Goal: Find specific page/section: Find specific page/section

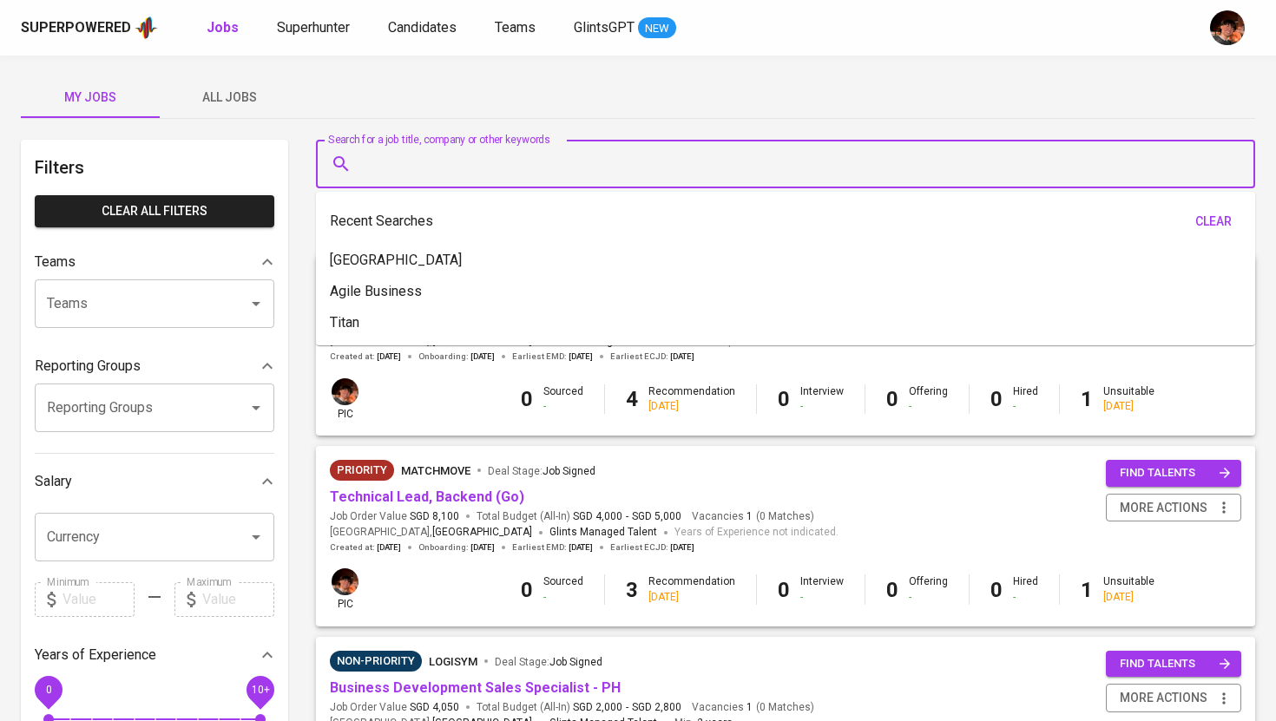
click at [373, 156] on input "Search for a job title, company or other keywords" at bounding box center [789, 164] width 863 height 33
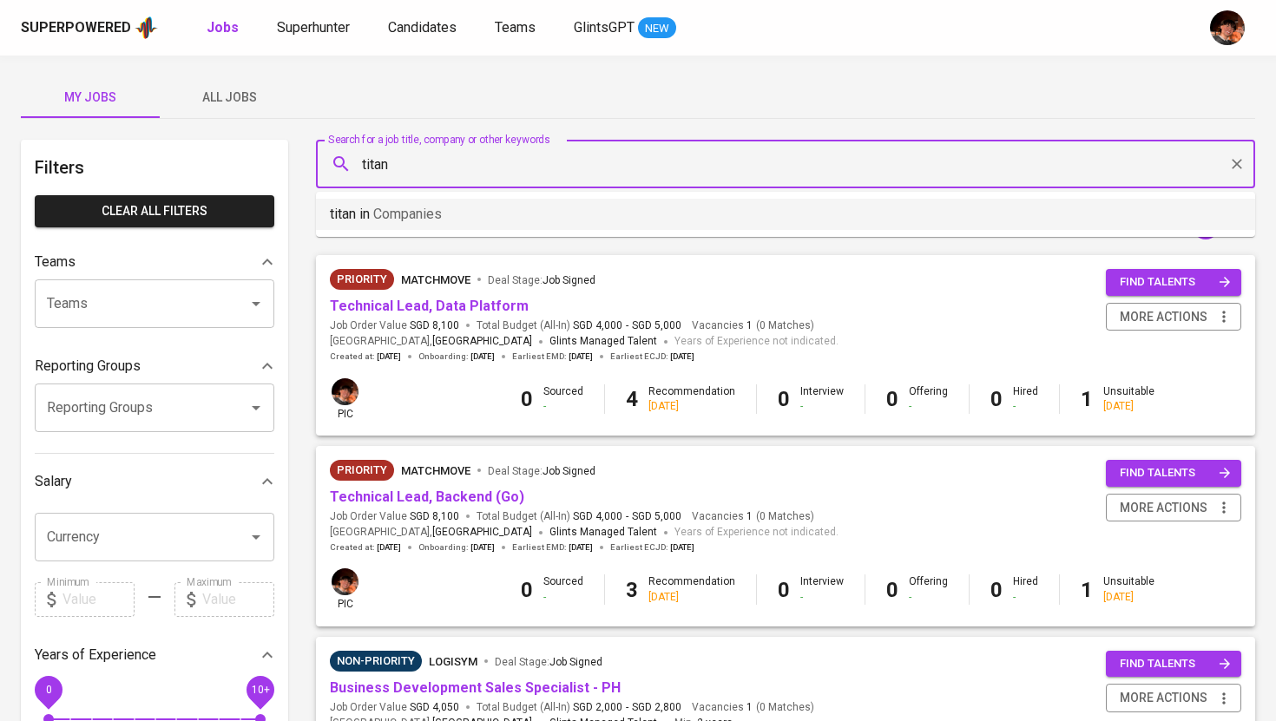
click at [397, 214] on span "Companies" at bounding box center [407, 214] width 69 height 16
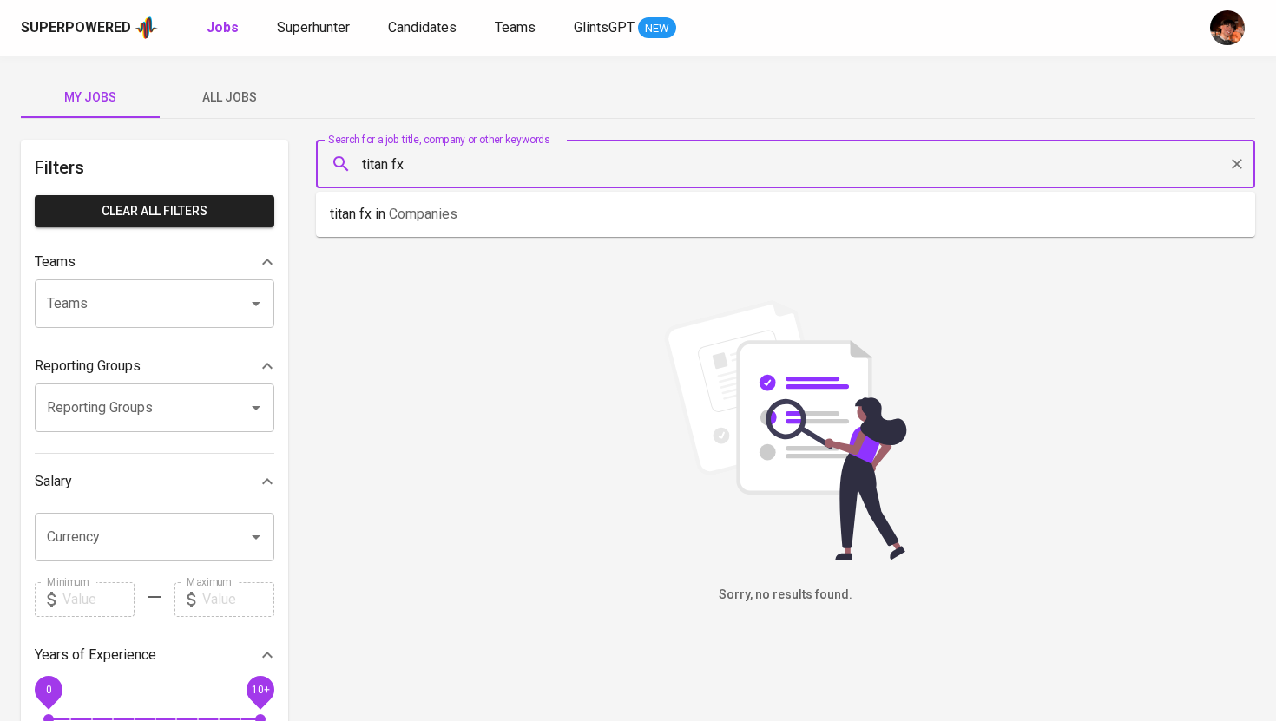
click at [230, 97] on span "All Jobs" at bounding box center [229, 98] width 118 height 22
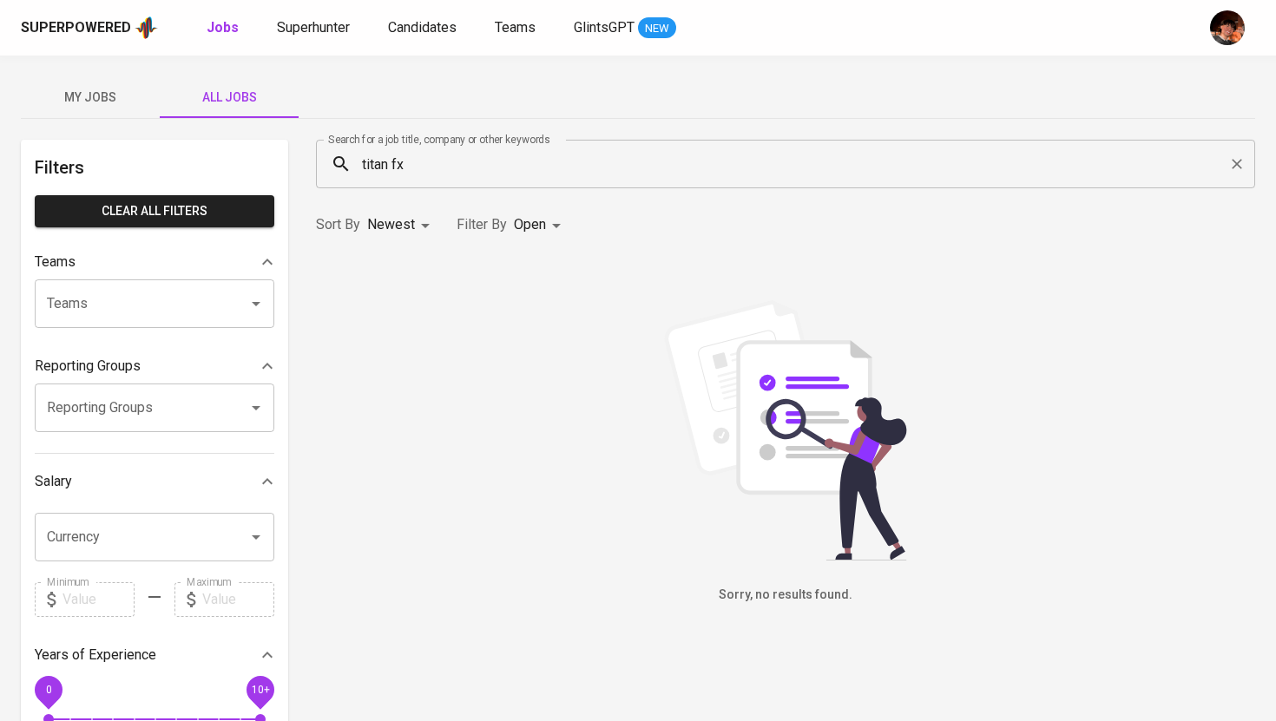
click at [397, 166] on input "titan fx" at bounding box center [789, 164] width 863 height 33
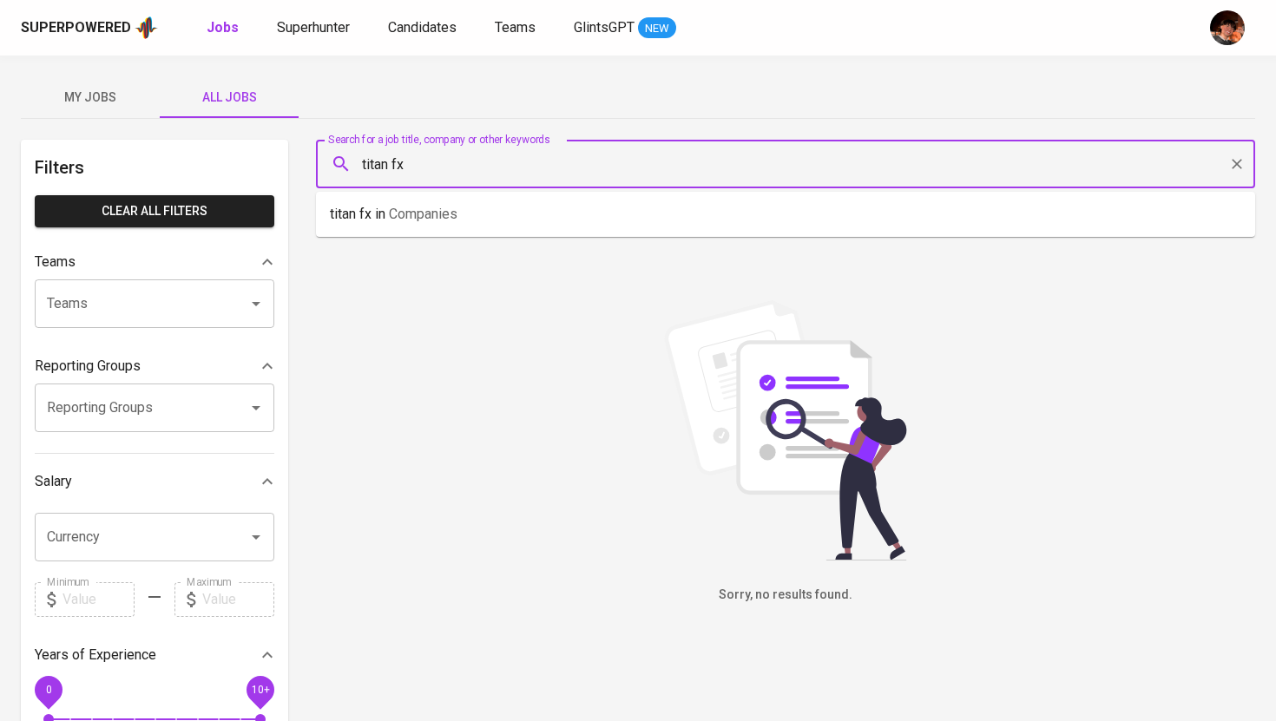
click at [397, 166] on input "titan fx" at bounding box center [789, 164] width 863 height 33
type input "t"
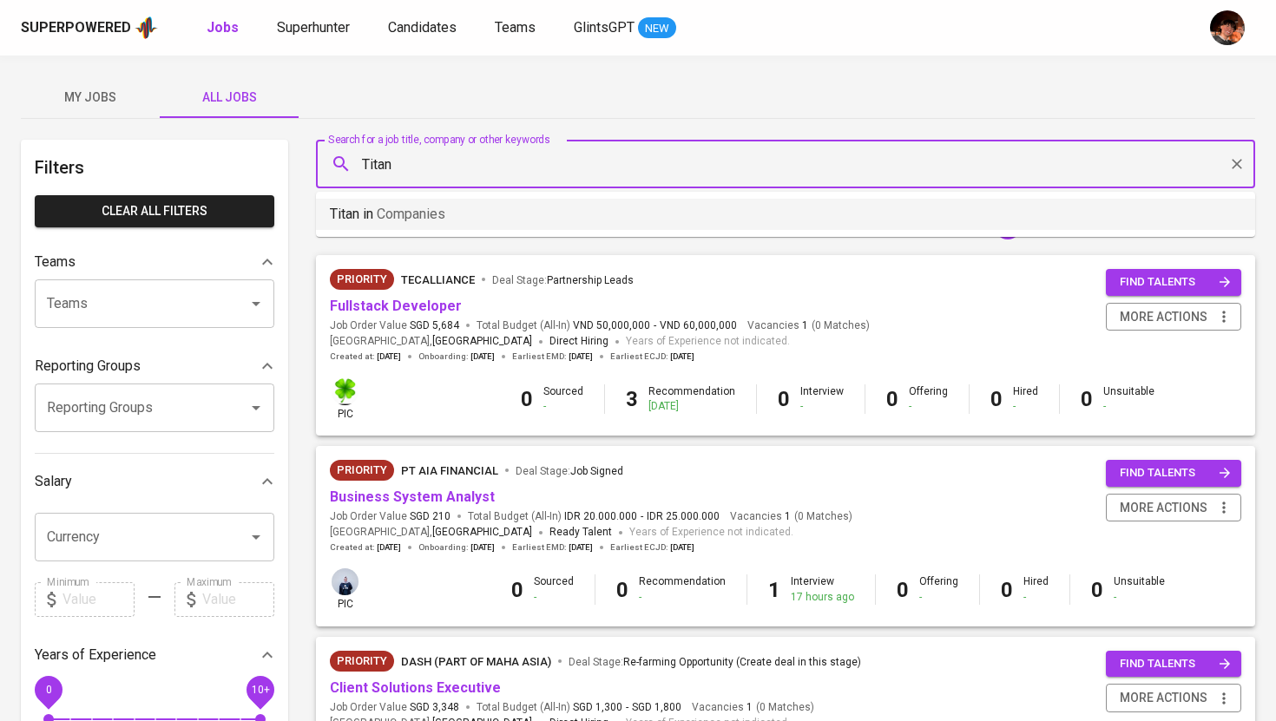
click at [470, 207] on li "Titan in Companies" at bounding box center [785, 214] width 939 height 31
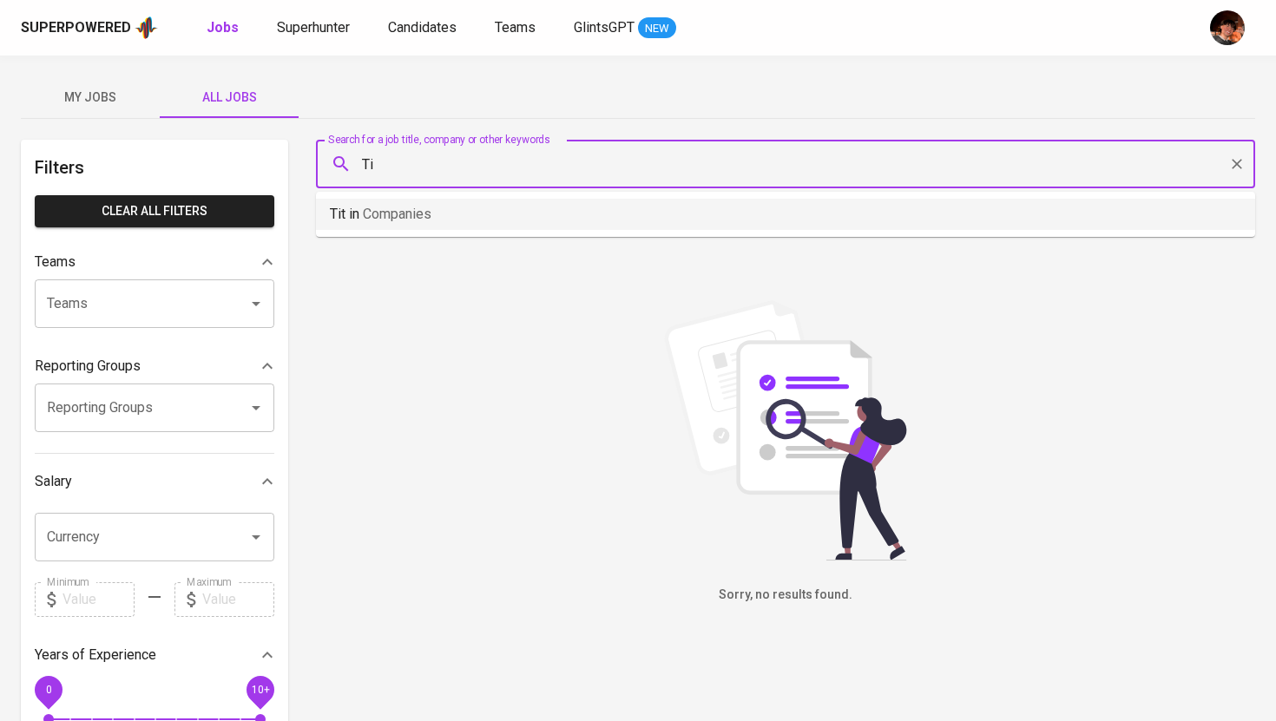
type input "T"
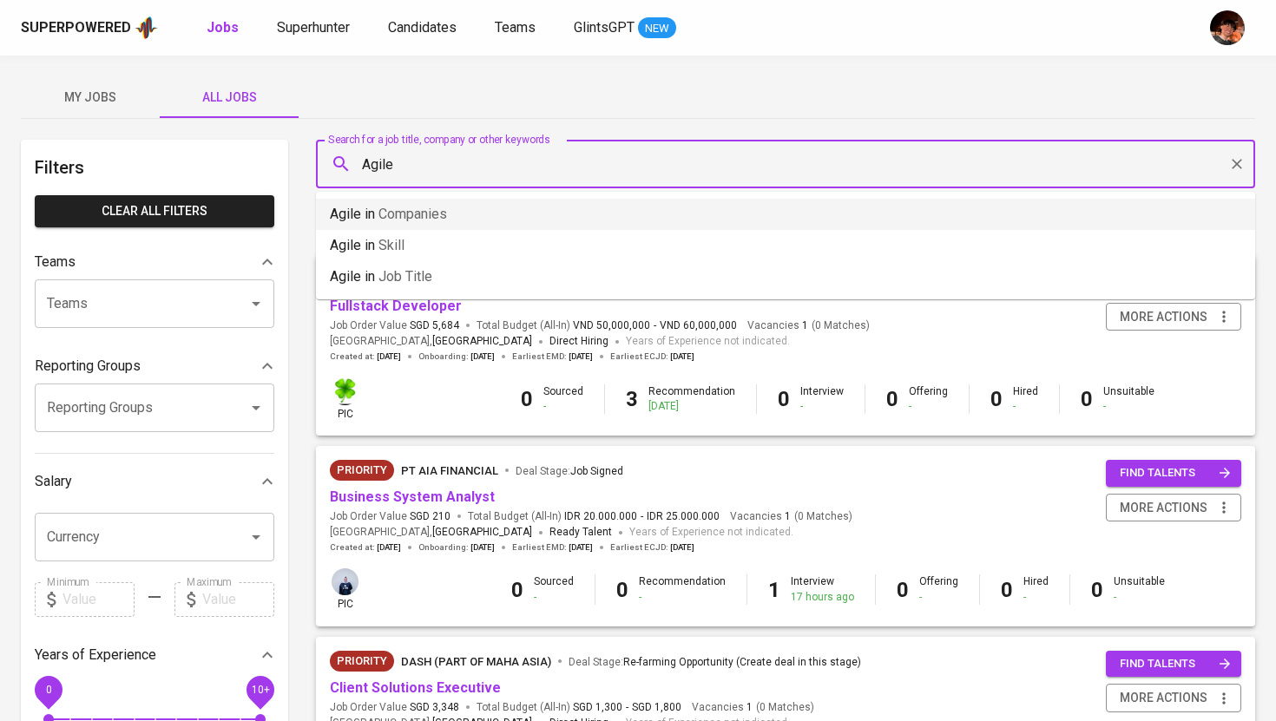
click at [427, 207] on span "Companies" at bounding box center [412, 214] width 69 height 16
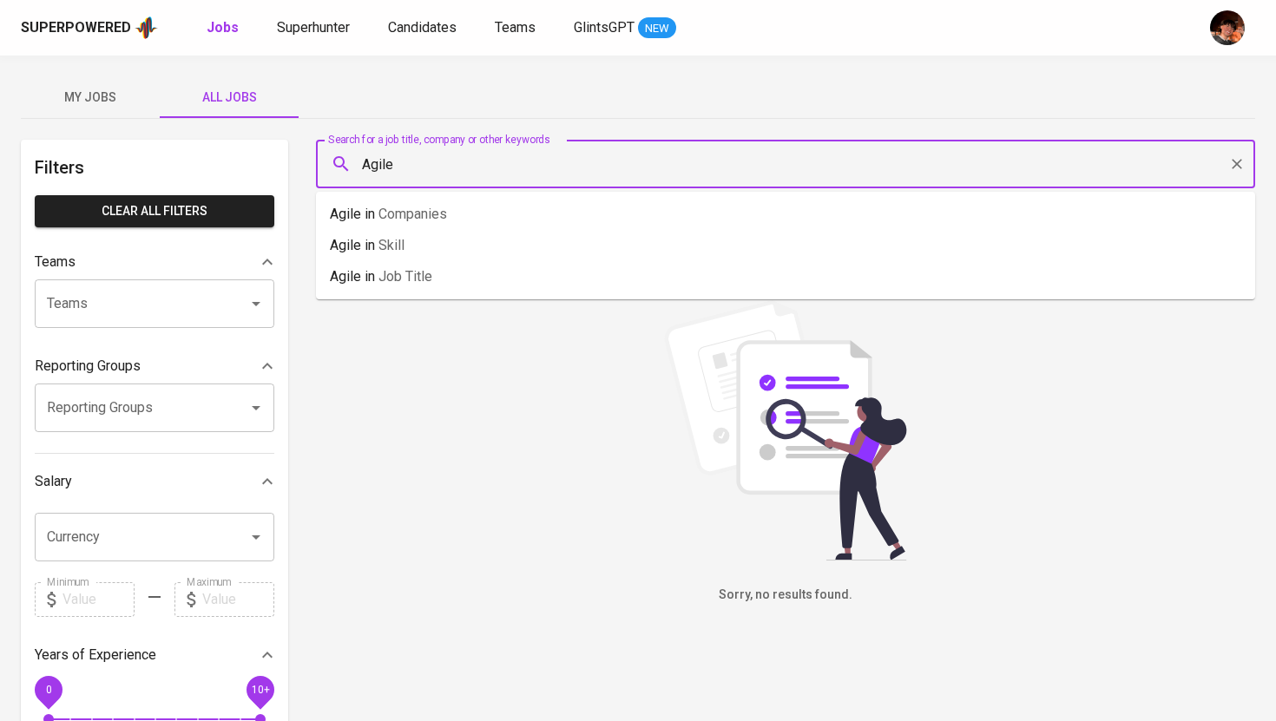
click at [401, 165] on input "Agile" at bounding box center [789, 164] width 863 height 33
click at [372, 168] on input "Agile" at bounding box center [789, 164] width 863 height 33
click at [418, 320] on div "Sorry, no results found." at bounding box center [785, 452] width 939 height 305
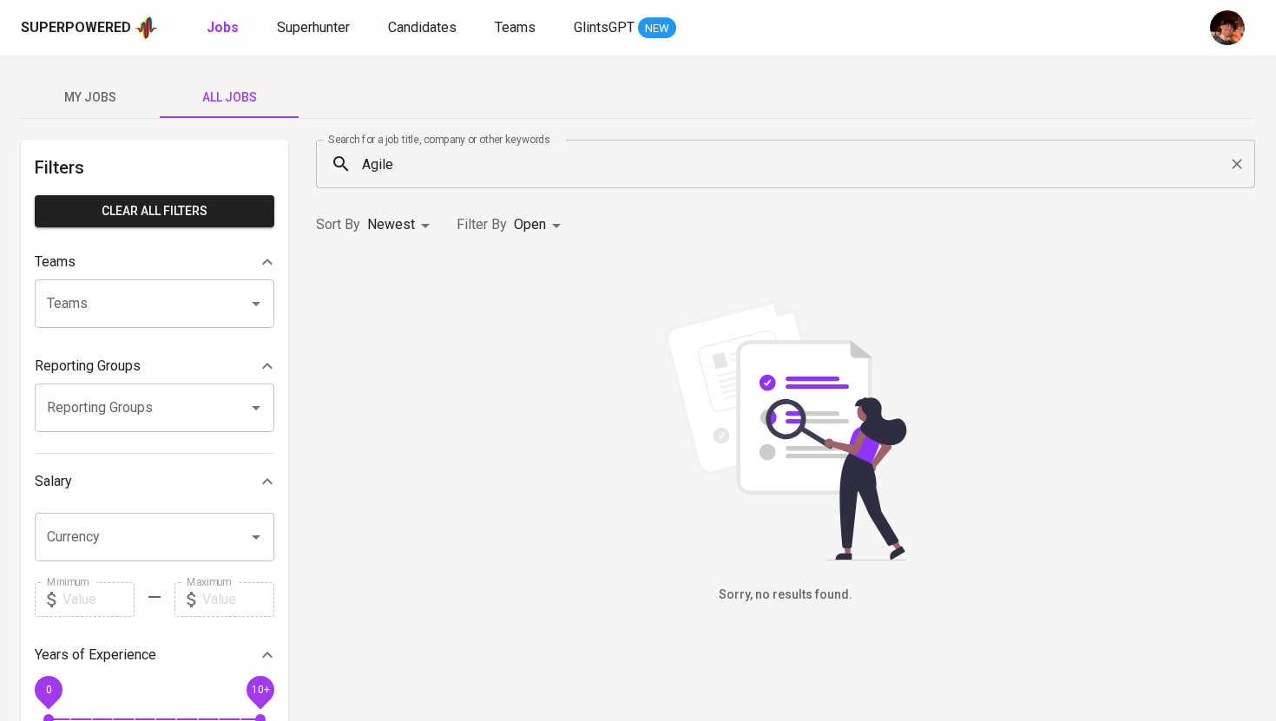
click at [391, 157] on input "Agile" at bounding box center [789, 164] width 863 height 33
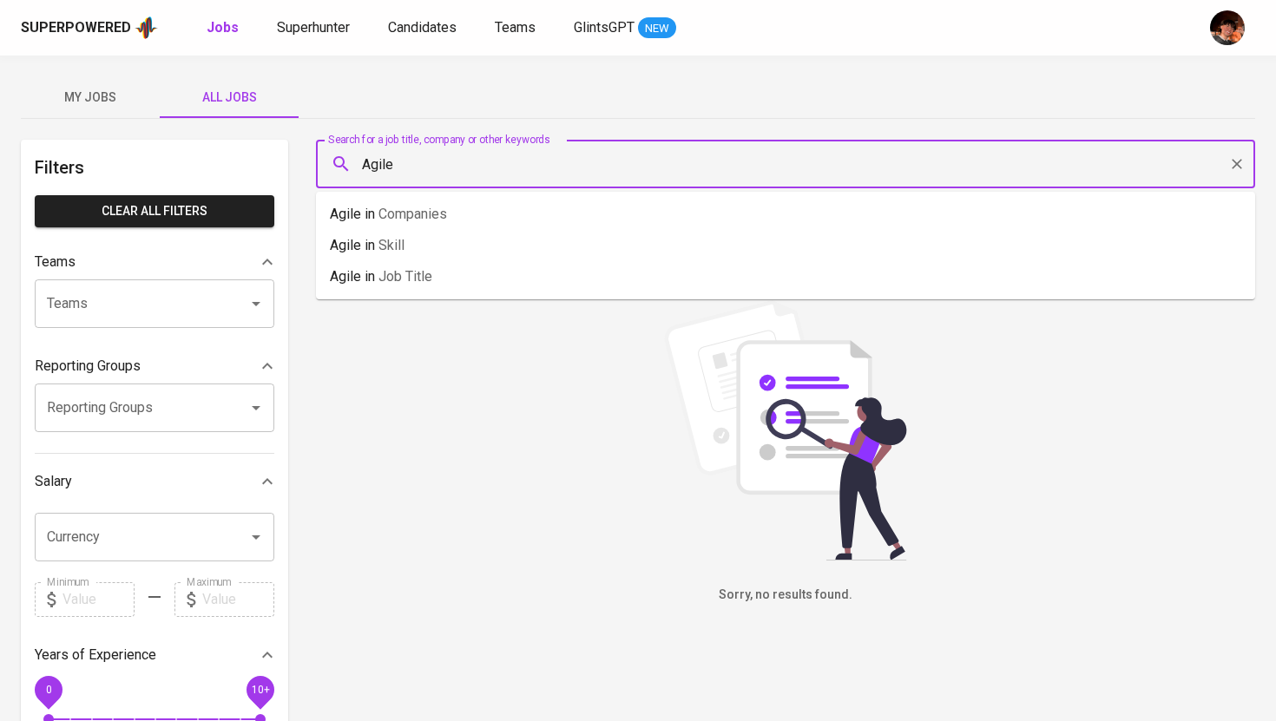
click at [391, 157] on input "Agile" at bounding box center [789, 164] width 863 height 33
click at [450, 165] on input "Agile" at bounding box center [789, 164] width 863 height 33
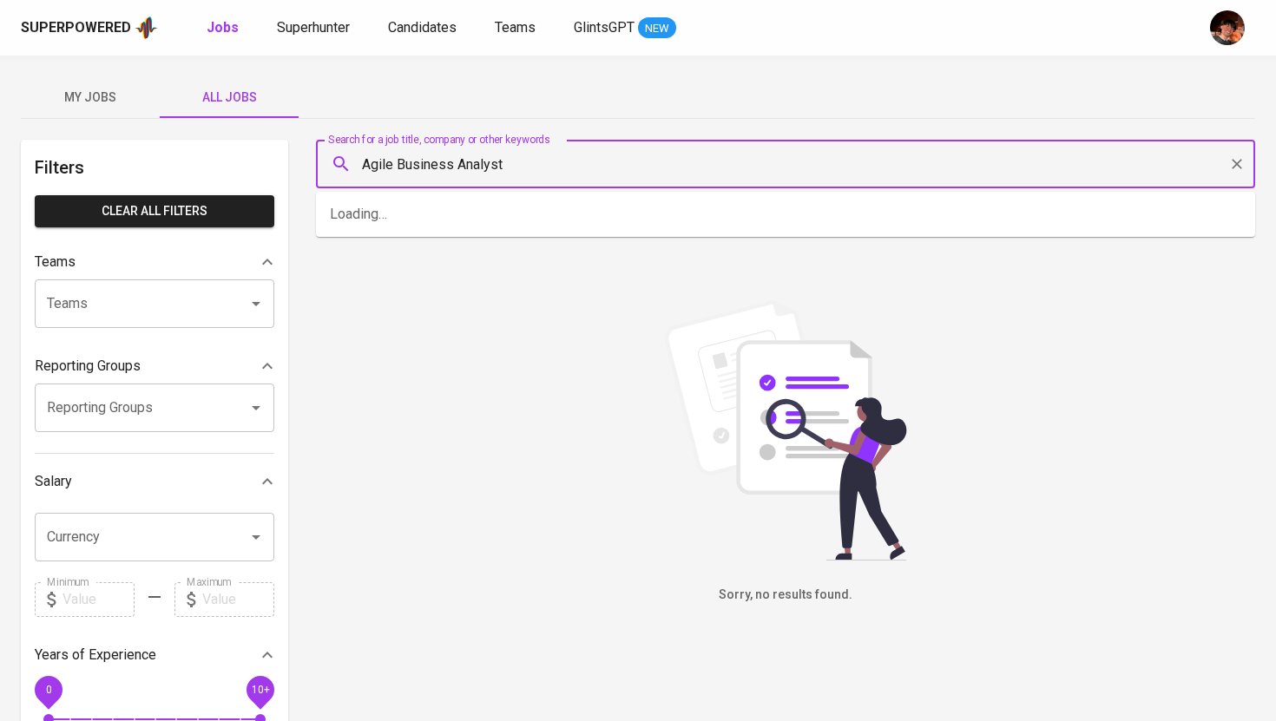
type input "Agile Business Analyst"
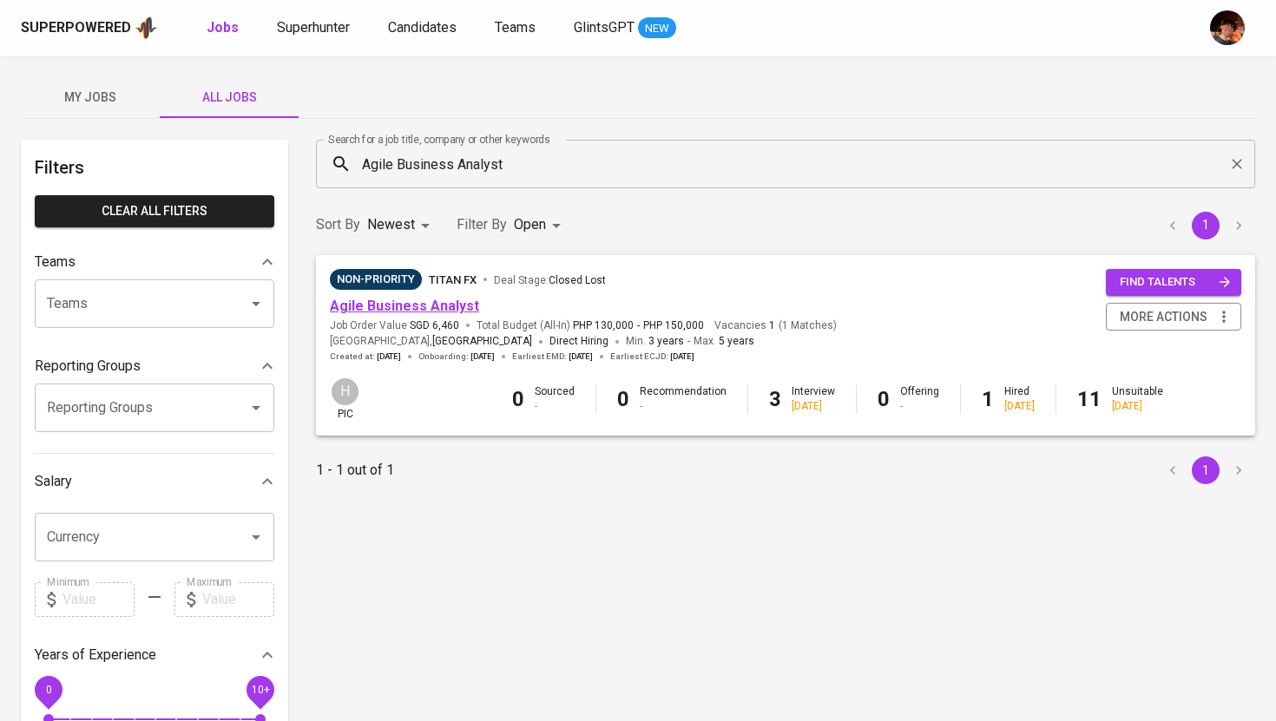
click at [422, 305] on link "Agile Business Analyst" at bounding box center [404, 306] width 149 height 16
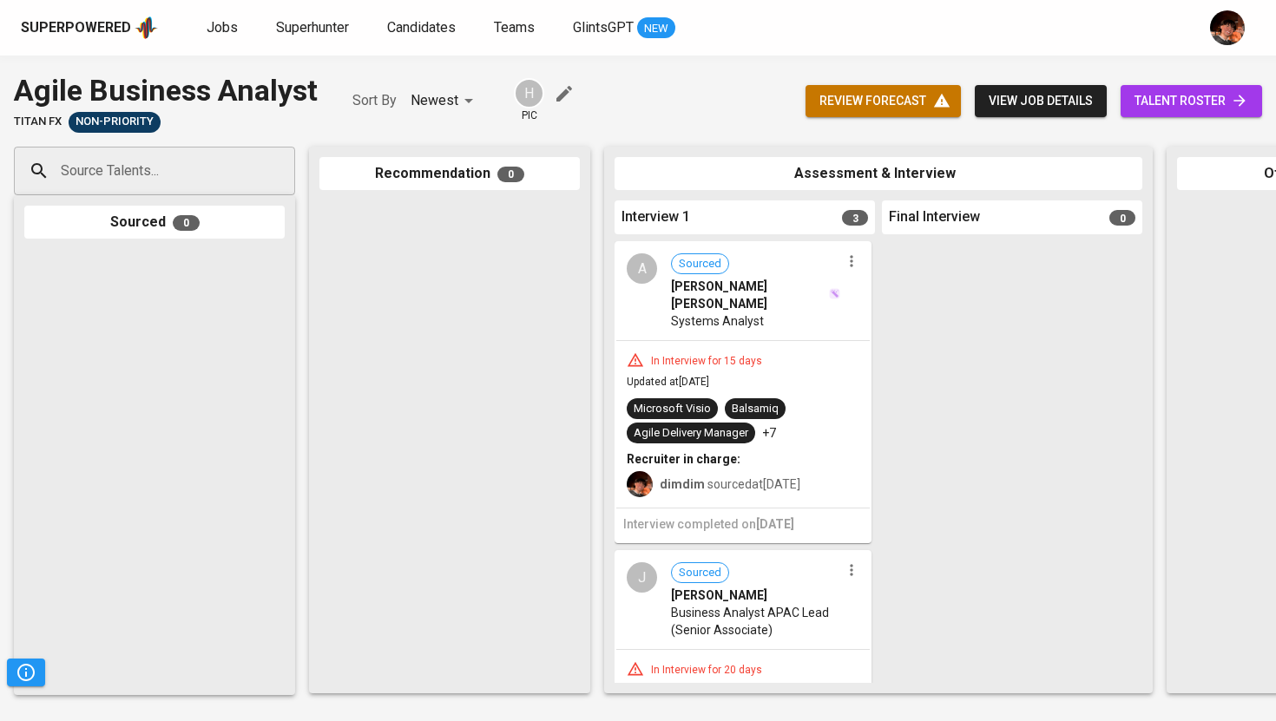
click at [1179, 103] on span "talent roster" at bounding box center [1191, 101] width 114 height 22
